Goal: Complete application form

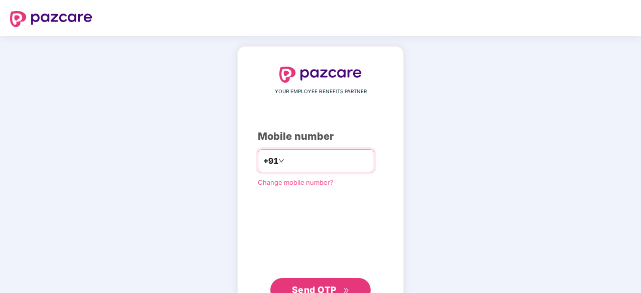
type input "**********"
click at [359, 281] on button "Send OTP" at bounding box center [320, 289] width 100 height 24
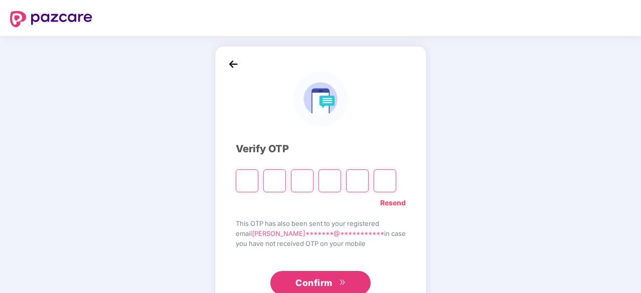
type input "*"
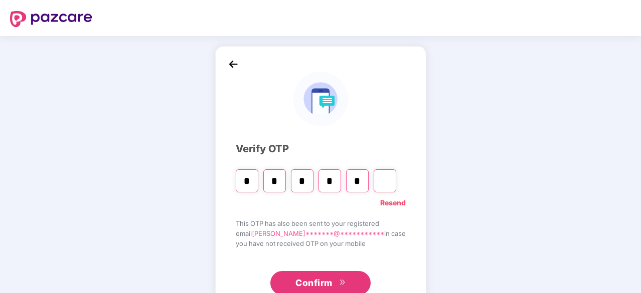
type input "*"
